Goal: Information Seeking & Learning: Check status

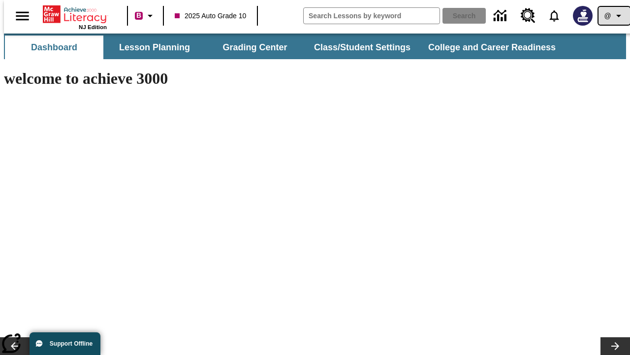
click at [613, 16] on icon "Profile/Settings" at bounding box center [619, 16] width 12 height 12
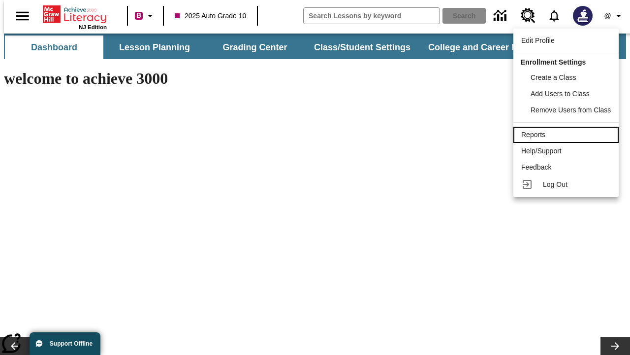
click at [568, 134] on div "Reports" at bounding box center [567, 135] width 90 height 10
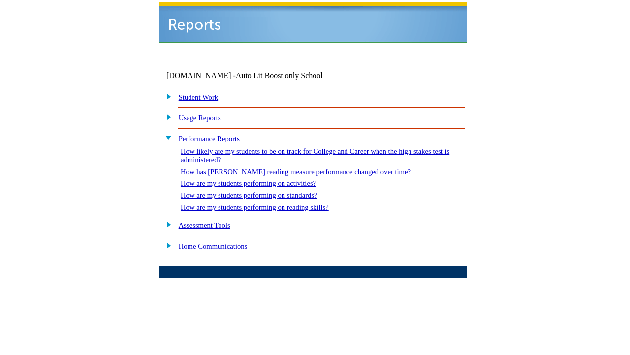
click at [265, 203] on link "How are my students performing on reading skills?" at bounding box center [255, 207] width 148 height 8
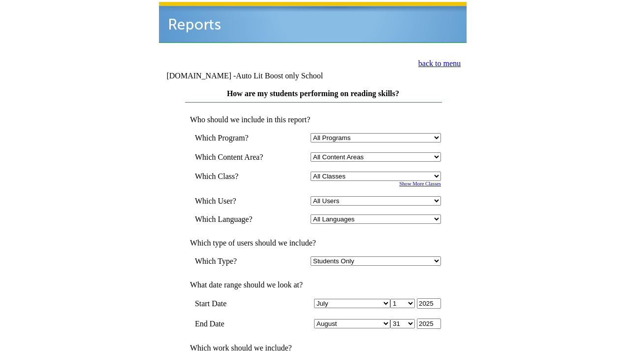
select select "4"
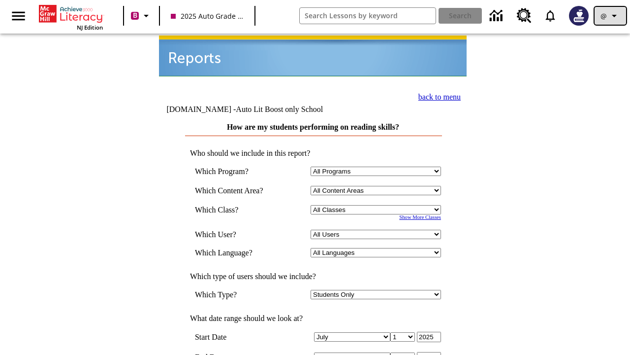
click at [611, 16] on icon "Profile/Settings" at bounding box center [615, 16] width 12 height 12
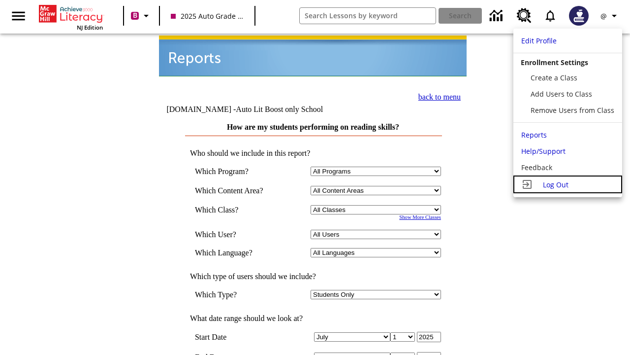
click at [568, 184] on span "Log Out" at bounding box center [556, 184] width 26 height 9
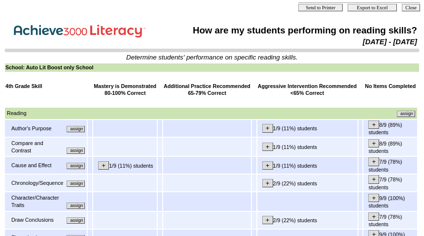
click at [79, 132] on input "assign" at bounding box center [75, 129] width 18 height 6
